Goal: Task Accomplishment & Management: Manage account settings

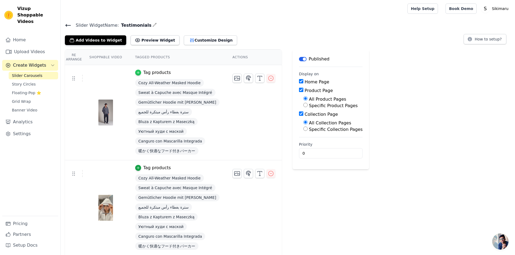
click at [136, 73] on icon "button" at bounding box center [138, 73] width 4 height 4
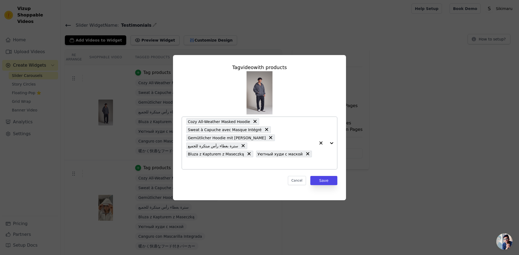
click at [246, 157] on icon at bounding box center [248, 153] width 5 height 5
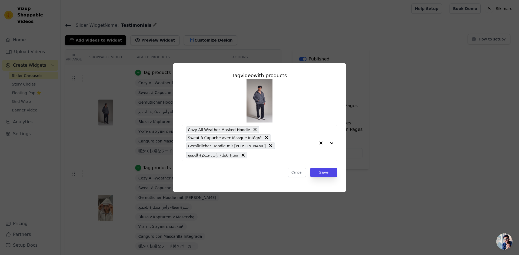
click at [268, 148] on icon at bounding box center [270, 145] width 5 height 5
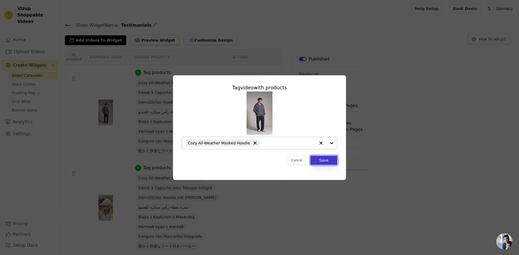
click at [320, 162] on button "Save" at bounding box center [323, 160] width 27 height 9
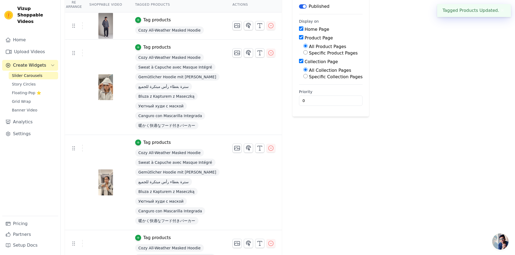
scroll to position [54, 0]
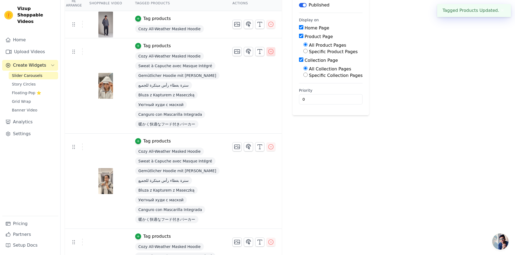
click at [268, 54] on icon "button" at bounding box center [271, 51] width 6 height 6
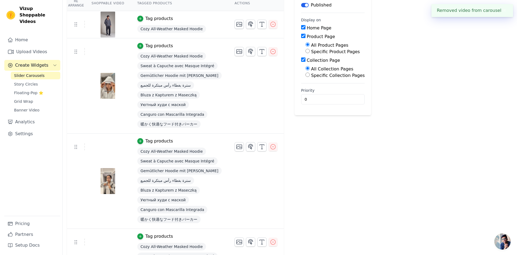
scroll to position [0, 0]
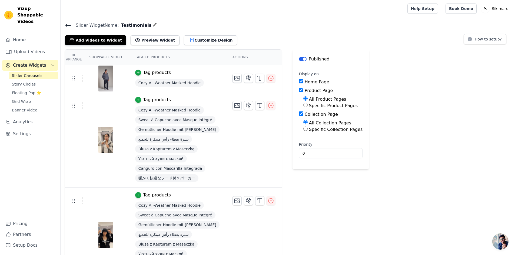
click at [187, 119] on span "Sweat à Capuche avec Masque Intégré" at bounding box center [175, 120] width 80 height 8
click at [171, 120] on span "Sweat à Capuche avec Masque Intégré" at bounding box center [175, 120] width 80 height 8
click at [136, 100] on icon "button" at bounding box center [138, 100] width 4 height 4
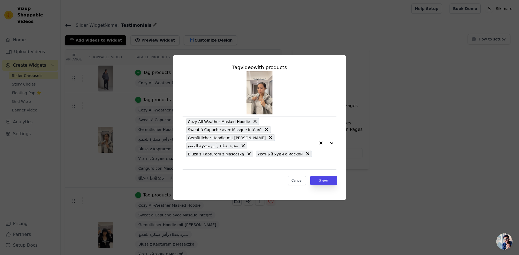
click at [246, 155] on icon at bounding box center [248, 153] width 5 height 5
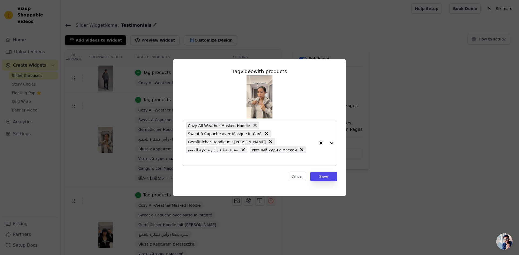
click at [268, 145] on icon at bounding box center [270, 141] width 5 height 5
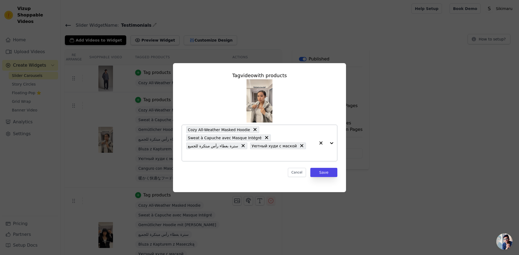
click at [244, 149] on div "سترة بغطاء رأس مبتكرة للجميع" at bounding box center [216, 146] width 61 height 7
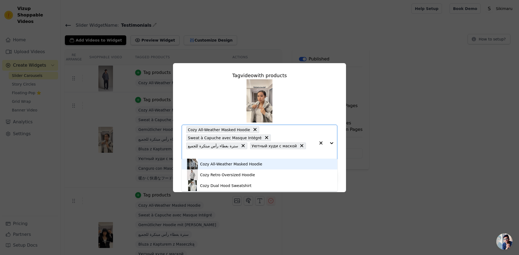
click at [241, 149] on icon at bounding box center [242, 145] width 5 height 5
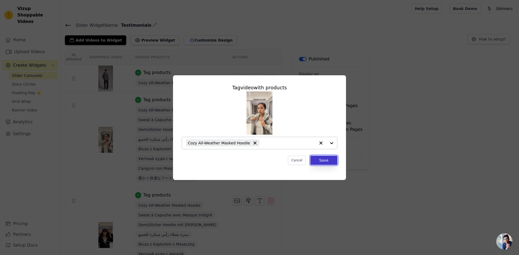
click at [323, 156] on button "Save" at bounding box center [323, 160] width 27 height 9
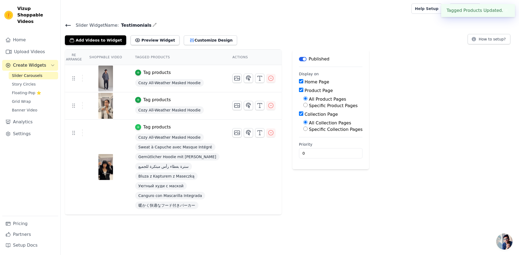
click at [137, 127] on icon "button" at bounding box center [138, 127] width 2 height 2
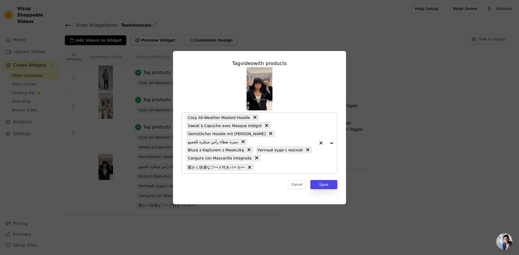
click at [264, 128] on icon at bounding box center [266, 125] width 5 height 5
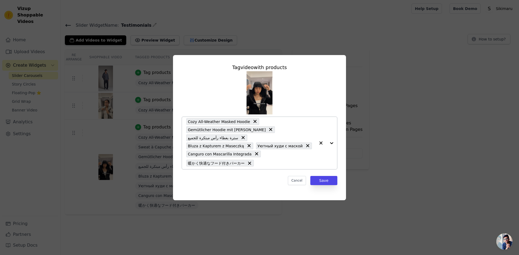
click at [268, 132] on icon at bounding box center [270, 129] width 5 height 5
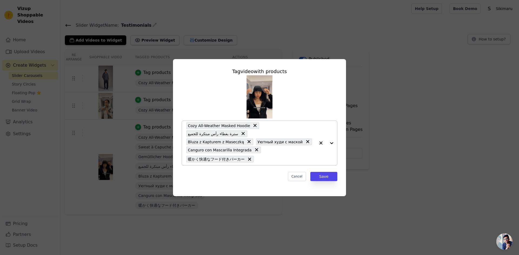
click at [247, 140] on icon at bounding box center [248, 141] width 3 height 3
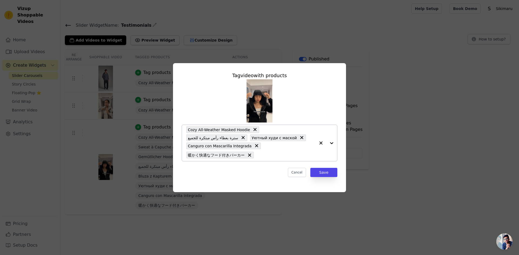
click at [299, 141] on icon at bounding box center [301, 137] width 5 height 5
click at [254, 144] on icon at bounding box center [256, 145] width 5 height 5
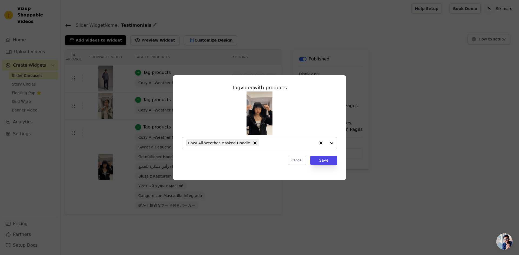
click at [320, 143] on icon "button" at bounding box center [320, 143] width 5 height 5
click at [331, 142] on div at bounding box center [331, 143] width 11 height 12
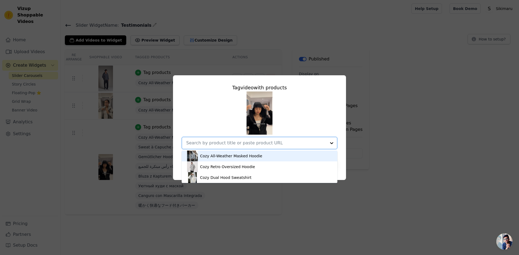
click at [287, 156] on div "Cozy All-Weather Masked Hoodie" at bounding box center [259, 156] width 145 height 11
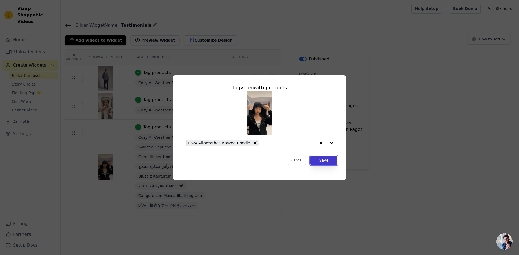
click at [321, 158] on button "Save" at bounding box center [323, 160] width 27 height 9
